Goal: Task Accomplishment & Management: Manage account settings

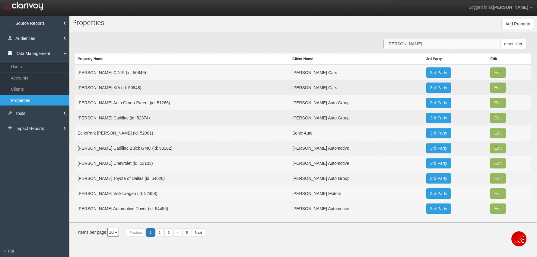
click at [385, 43] on input "[PERSON_NAME]" at bounding box center [442, 44] width 117 height 10
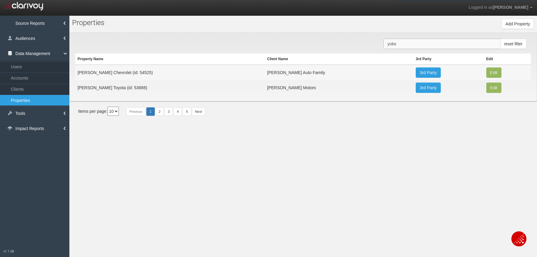
type input "[PERSON_NAME]"
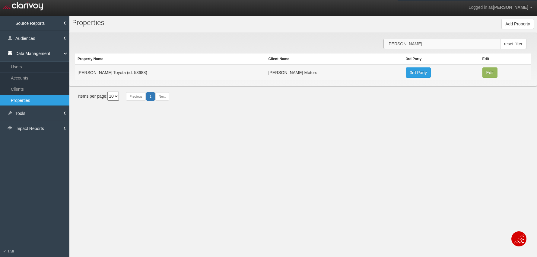
drag, startPoint x: 326, startPoint y: 38, endPoint x: 318, endPoint y: 37, distance: 7.6
click at [318, 37] on div "[PERSON_NAME] reset filter Property Name Client Name 3rd Party Edit [PERSON_NAM…" at bounding box center [303, 59] width 468 height 53
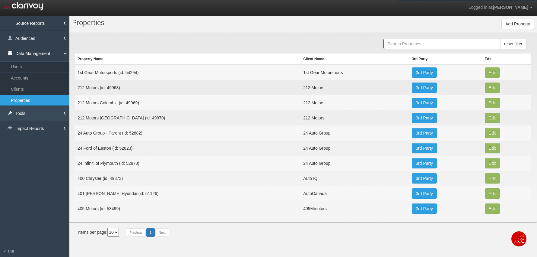
click at [34, 116] on link "Tools" at bounding box center [34, 113] width 69 height 15
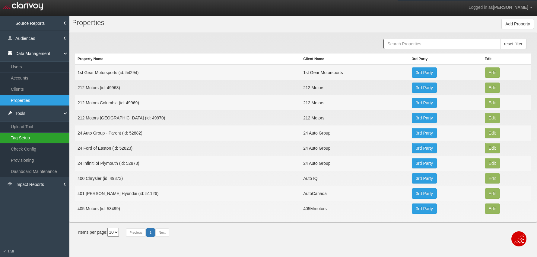
click at [34, 139] on link "Tag Setup" at bounding box center [34, 137] width 69 height 11
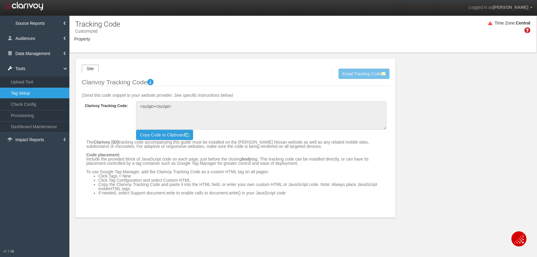
type textarea "<!-- Clarivoy Tracking Code --> <script type="text/javascript" src="//[DOMAIN_N…"
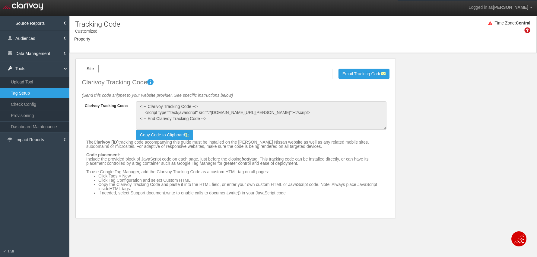
select select "object:27486"
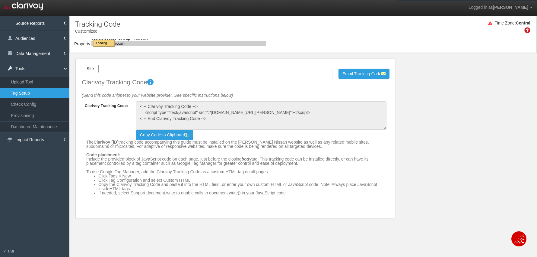
select select "object:27486"
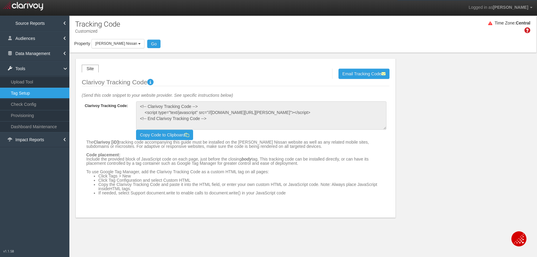
click at [116, 43] on span "[PERSON_NAME] Nissan" at bounding box center [116, 43] width 42 height 4
click at [0, 0] on label "[PERSON_NAME] Nissan" at bounding box center [0, 0] width 0 height 0
click at [0, 0] on input "[PERSON_NAME] Nissan" at bounding box center [0, 0] width 0 height 0
checkbox input "false"
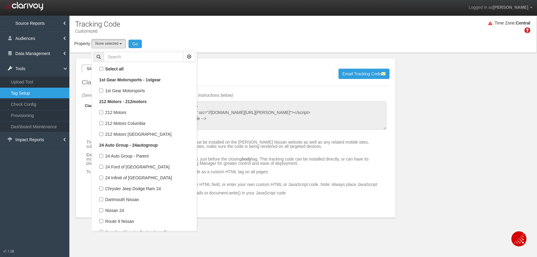
select select
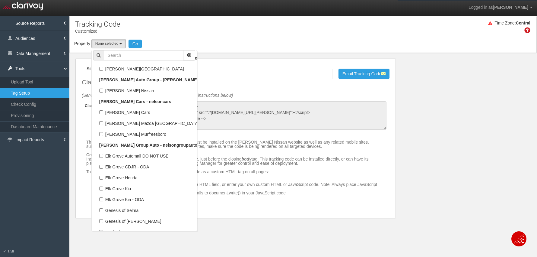
scroll to position [31023, 0]
click at [117, 55] on input "text" at bounding box center [144, 55] width 80 height 10
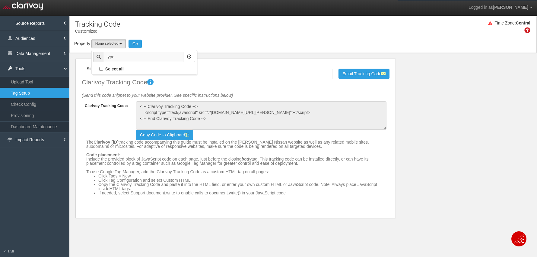
scroll to position [0, 0]
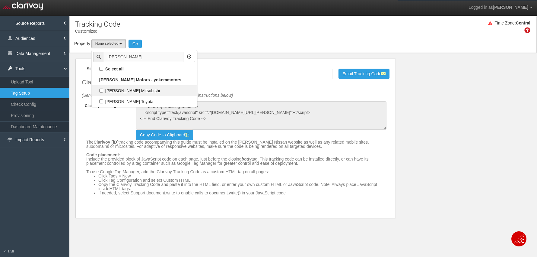
type input "[PERSON_NAME]"
click at [101, 91] on label "[PERSON_NAME] Mitsubishi" at bounding box center [144, 91] width 102 height 8
click at [101, 91] on input "[PERSON_NAME] Mitsubishi" at bounding box center [101, 90] width 4 height 4
checkbox input "true"
select select "object:29599"
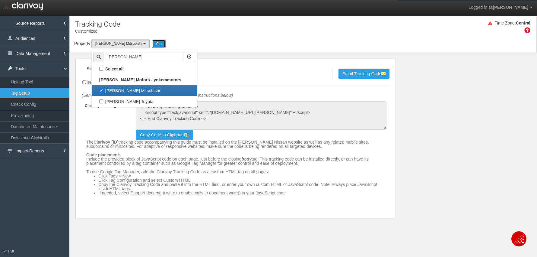
click at [152, 44] on button "Go" at bounding box center [159, 44] width 14 height 8
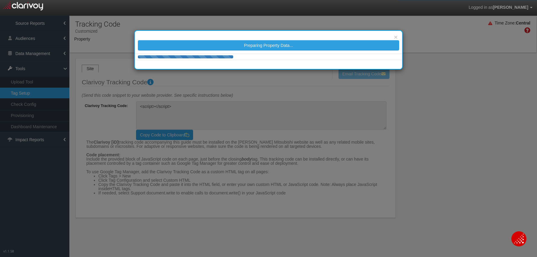
type textarea "<!-- Clarivoy Tracking Code --> <script type="text/javascript" src="//[DOMAIN_N…"
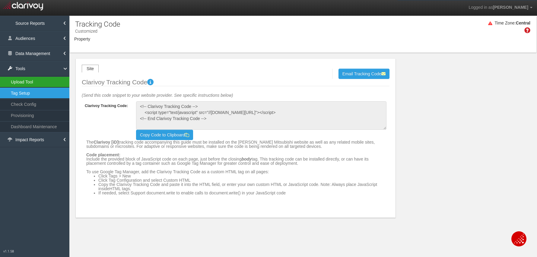
select select "object:36557"
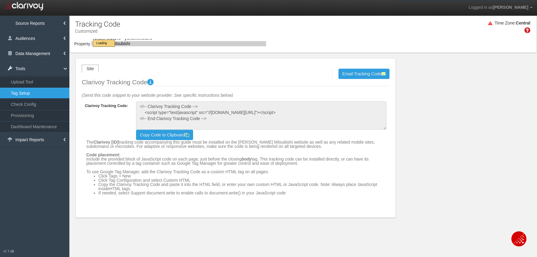
select select "object:36557"
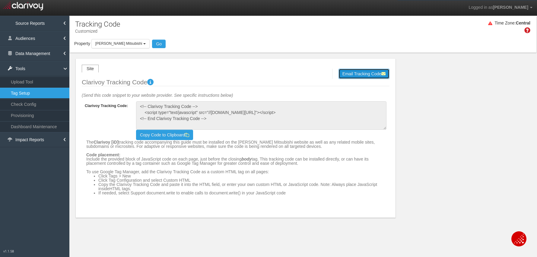
click at [355, 72] on button "Email Tracking Code" at bounding box center [364, 74] width 51 height 10
click at [270, 71] on input "email" at bounding box center [268, 73] width 55 height 7
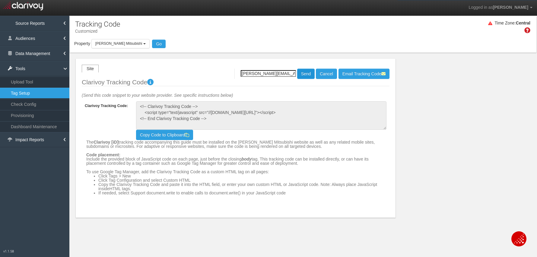
type input "[PERSON_NAME][EMAIL_ADDRESS][DOMAIN_NAME]"
click at [300, 71] on button "Send" at bounding box center [306, 74] width 18 height 10
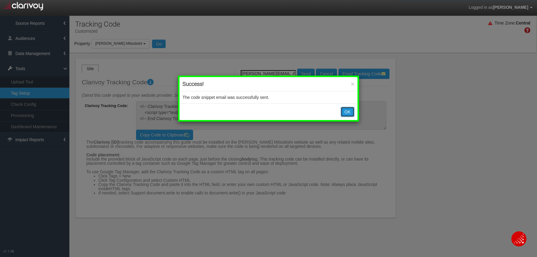
click at [342, 110] on button "OK" at bounding box center [348, 112] width 14 height 10
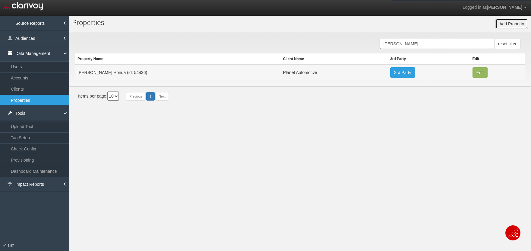
click at [511, 26] on button "Add Property" at bounding box center [512, 24] width 33 height 10
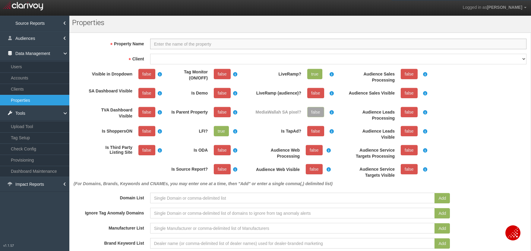
click at [227, 44] on input "Property Name" at bounding box center [338, 44] width 377 height 11
type input "[PERSON_NAME] Mitsubishi"
click at [201, 58] on select "1stgear 212motors 24autogroup 401group 405motors 44automart 503autos a-b aaaohi…" at bounding box center [338, 59] width 377 height 11
select select "67a0bf98933d97749f1b9db1"
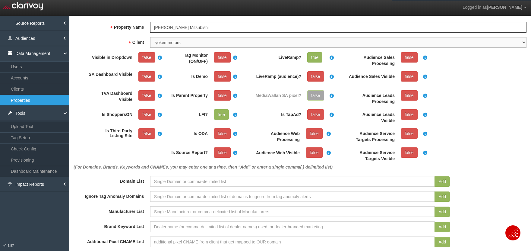
scroll to position [16, 0]
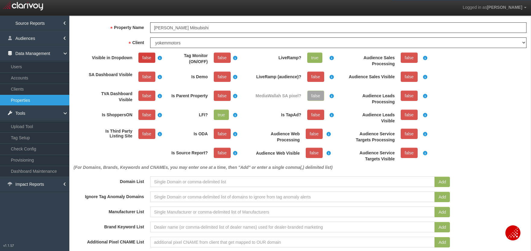
click at [149, 60] on link "false" at bounding box center [147, 58] width 17 height 10
drag, startPoint x: 217, startPoint y: 54, endPoint x: 222, endPoint y: 61, distance: 8.3
click at [217, 54] on link "false" at bounding box center [222, 58] width 17 height 10
click at [222, 154] on link "false" at bounding box center [222, 153] width 17 height 10
click at [207, 182] on input at bounding box center [292, 181] width 285 height 11
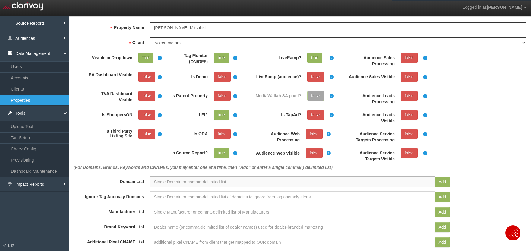
paste input "[URL][DOMAIN_NAME]"
type input "[URL][DOMAIN_NAME]"
click at [445, 180] on button "Add" at bounding box center [442, 182] width 15 height 10
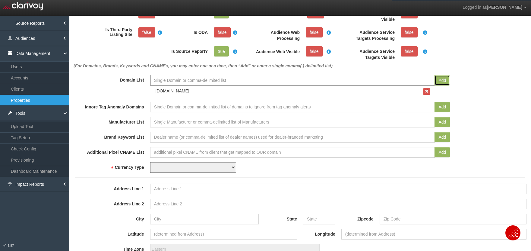
scroll to position [119, 0]
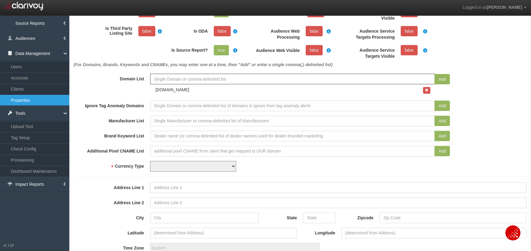
click at [175, 168] on select "USD CAD" at bounding box center [193, 166] width 86 height 11
select select "string:USD"
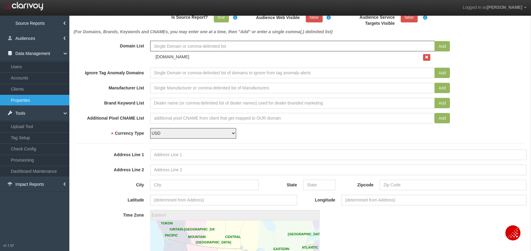
scroll to position [148, 0]
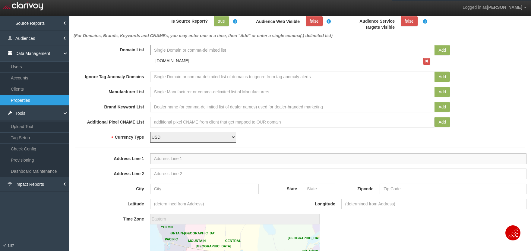
click at [171, 159] on input "Address Line 1" at bounding box center [338, 158] width 377 height 11
paste input "8750 Business Park Dr, Shreveport, LA 71105"
click at [236, 161] on input "8750 Business Park Dr, Shreveport, LA 71105" at bounding box center [338, 158] width 377 height 11
type input "8750 Business Park Dr, Shreveport, LA"
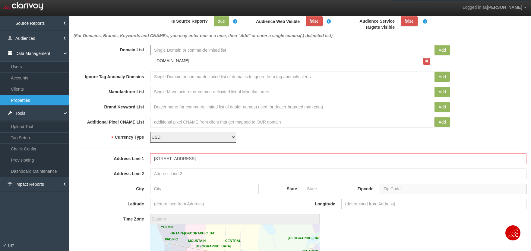
click at [402, 190] on input "Zipcode" at bounding box center [453, 188] width 147 height 11
paste input "71105"
type input "71105"
click at [226, 158] on input "8750 Business Park Dr, Shreveport, LA" at bounding box center [338, 158] width 377 height 11
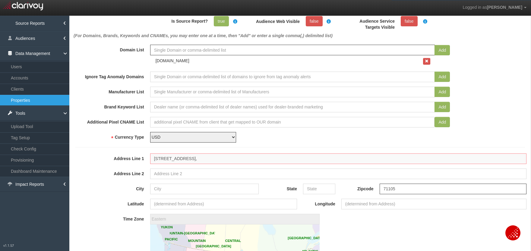
type input "8750 Business Park Dr, Shreveport,"
click at [322, 191] on input "State" at bounding box center [319, 188] width 32 height 11
paste input "LA"
type input "LA"
click at [206, 156] on input "8750 Business Park Dr, Shreveport," at bounding box center [338, 158] width 377 height 11
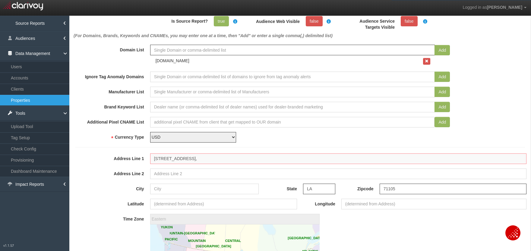
click at [206, 156] on input "8750 Business Park Dr, Shreveport," at bounding box center [338, 158] width 377 height 11
type input "8750 Business Park Dr,,"
click at [212, 189] on input "City" at bounding box center [204, 188] width 109 height 11
paste input "Shreveport"
type input "Shreveport"
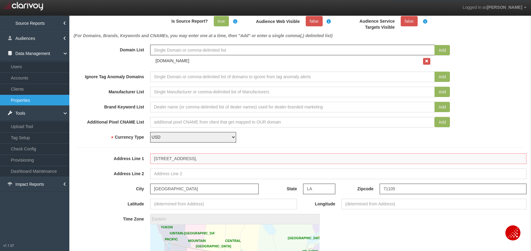
click at [212, 158] on input "8750 Business Park Dr,," at bounding box center [338, 158] width 377 height 11
click at [172, 159] on input "8750 Business Park Dr" at bounding box center [338, 158] width 377 height 11
type input "8750 Business Park Dr"
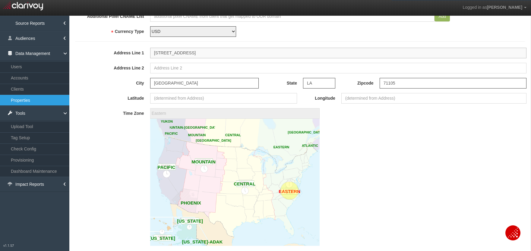
scroll to position [262, 0]
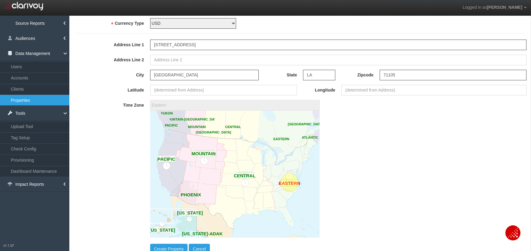
click at [252, 183] on image at bounding box center [235, 173] width 170 height 127
click at [247, 181] on circle at bounding box center [245, 175] width 18 height 18
type input "America/Chicago"
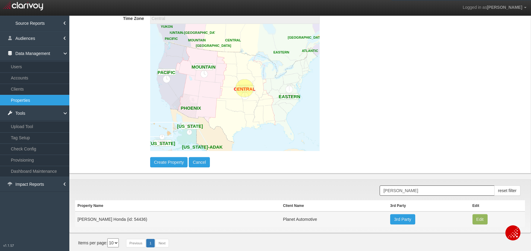
scroll to position [350, 0]
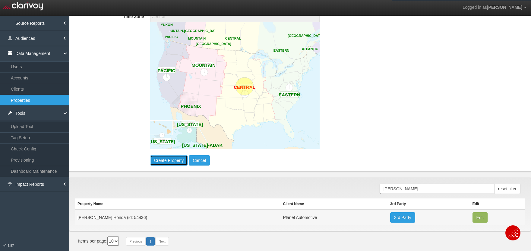
click at [164, 163] on button "Create Property" at bounding box center [169, 160] width 38 height 10
type input "America/New_York"
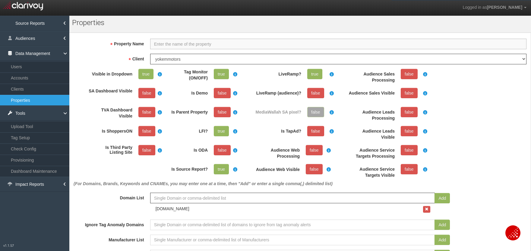
select select "?"
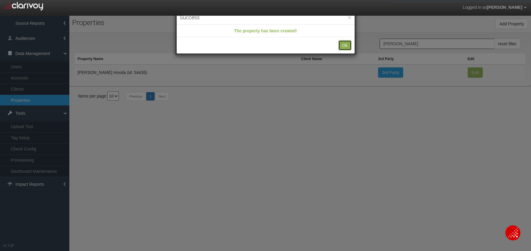
click at [343, 45] on button "Ok" at bounding box center [345, 45] width 13 height 10
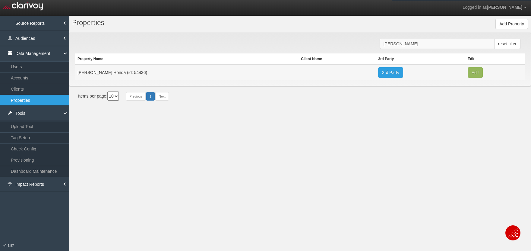
click at [425, 46] on input "leo pa" at bounding box center [437, 44] width 115 height 10
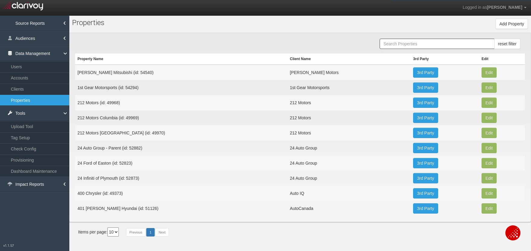
click at [123, 72] on td "Yokem Mitsubishi (id: 54540)" at bounding box center [181, 72] width 212 height 15
copy td "54540"
click at [29, 90] on link "Clients" at bounding box center [34, 89] width 69 height 11
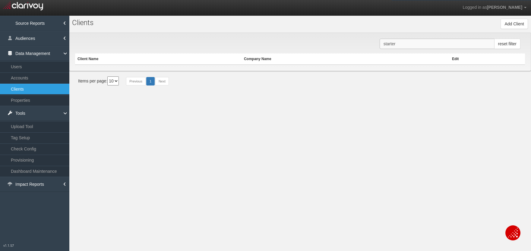
click at [407, 47] on input "starter" at bounding box center [437, 44] width 115 height 10
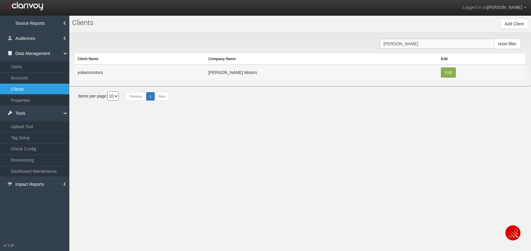
type input "[PERSON_NAME]"
click at [441, 72] on button "Edit" at bounding box center [448, 72] width 15 height 10
type input "yokemmotors"
type input "6cd42741baafa365cee8e46499829180fddc1133"
type input "2387"
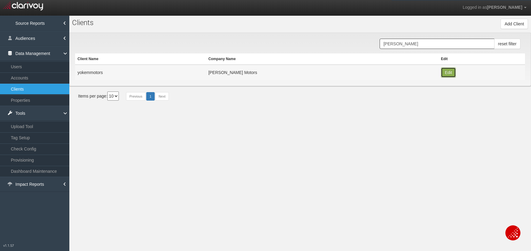
type input "[PERSON_NAME] Motors"
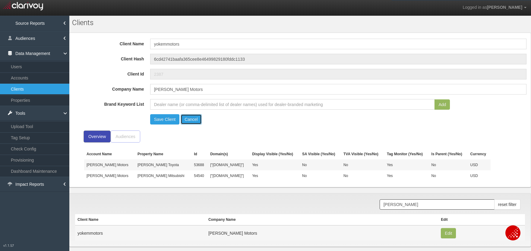
click at [195, 119] on button "Cancel" at bounding box center [191, 119] width 21 height 10
